Goal: Unclear

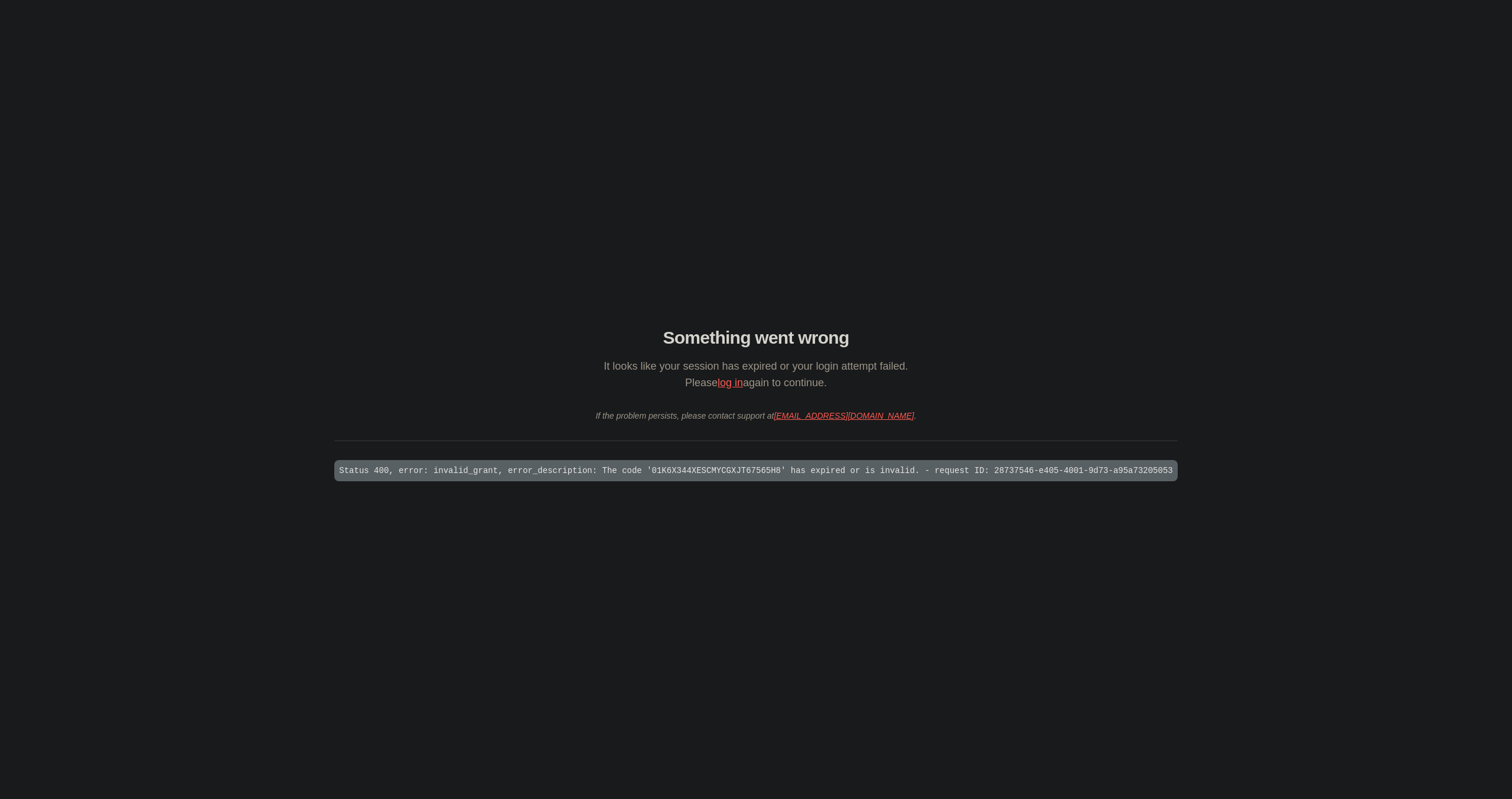
click at [168, 328] on main "Something went wrong It looks like your session has expired or your login attem…" at bounding box center [756, 400] width 1512 height 799
click at [121, 281] on main "Something went wrong It looks like your session has expired or your login attem…" at bounding box center [756, 400] width 1512 height 799
